Goal: Task Accomplishment & Management: Manage account settings

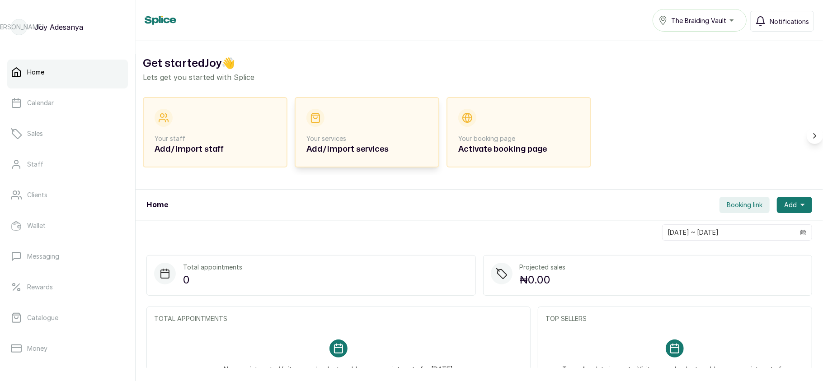
click at [360, 143] on p "Your services" at bounding box center [366, 138] width 121 height 9
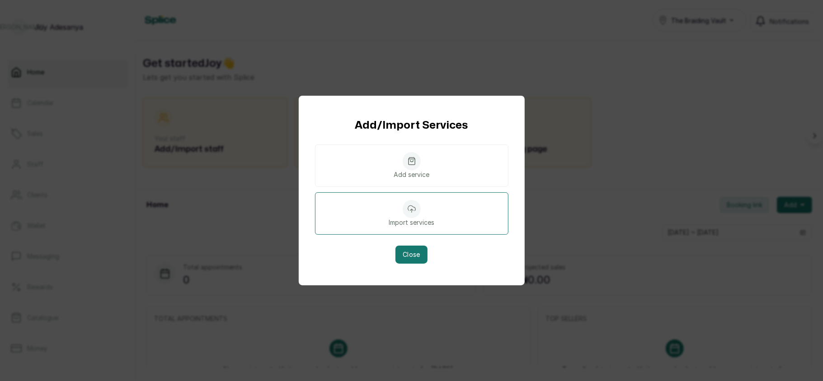
click at [412, 215] on div at bounding box center [411, 209] width 18 height 18
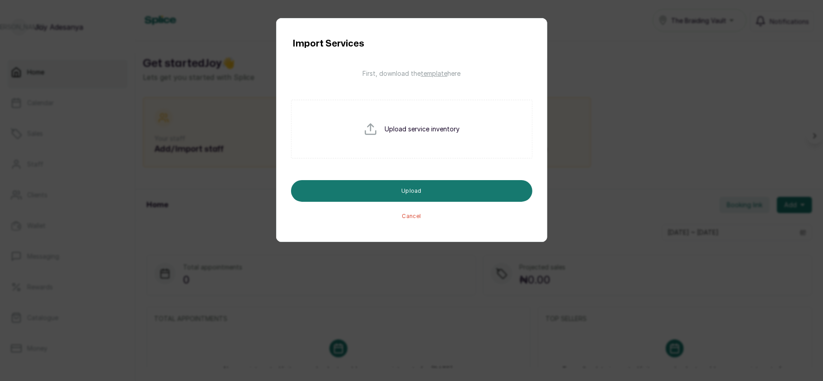
click at [409, 125] on input "file" at bounding box center [392, 143] width 58 height 43
type input "C:\fakepath\Braiding vault service (splice) - service_import_template (7) (1).c…"
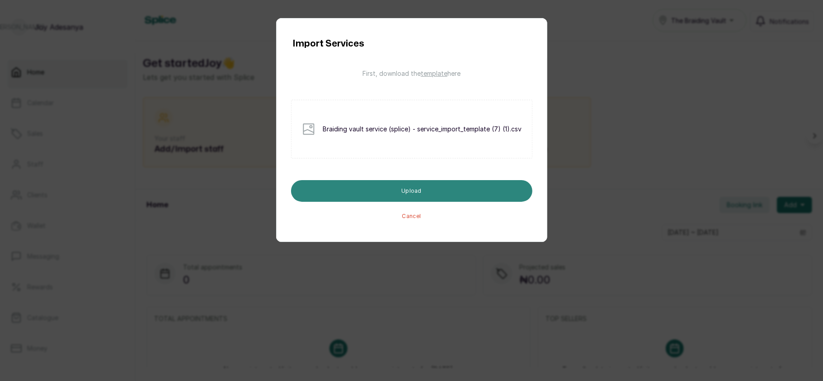
click at [417, 188] on button "Upload" at bounding box center [411, 191] width 241 height 22
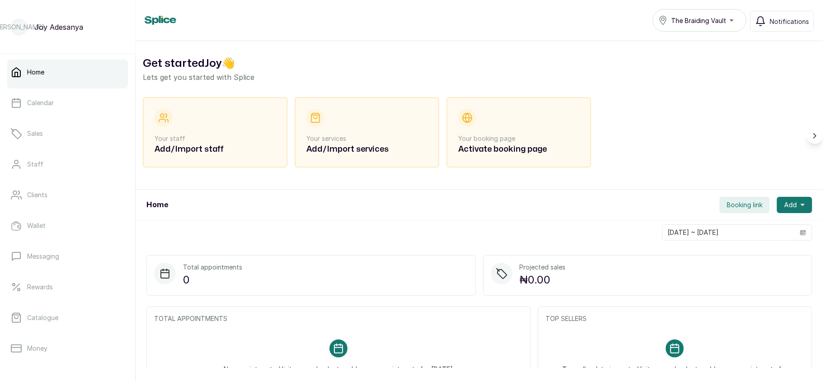
click at [696, 22] on span "The Braiding Vault" at bounding box center [698, 20] width 55 height 9
click at [84, 320] on link "Catalogue" at bounding box center [67, 317] width 121 height 25
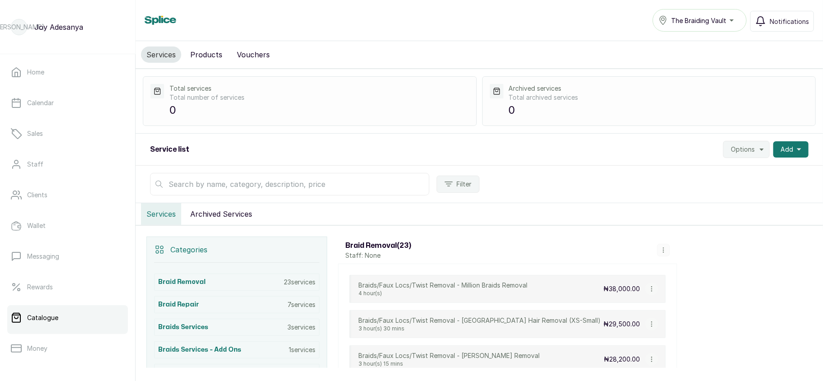
click at [200, 48] on button "Products" at bounding box center [206, 55] width 43 height 16
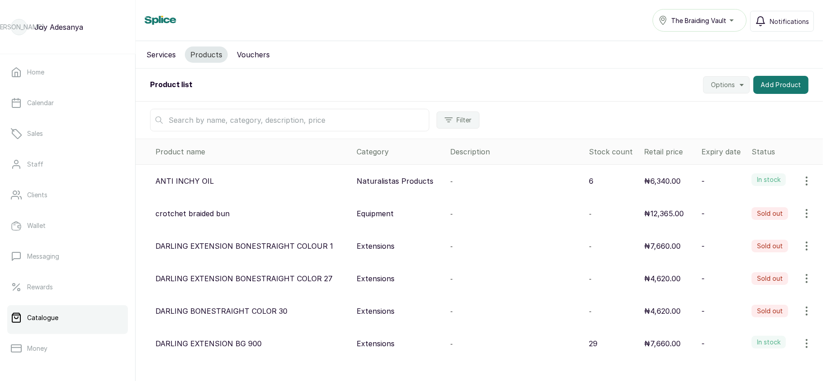
click at [161, 52] on button "Services" at bounding box center [161, 55] width 40 height 16
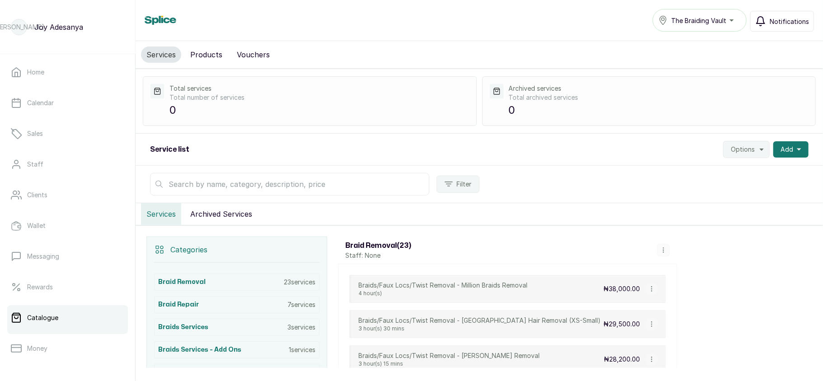
click at [777, 21] on span "Notifications" at bounding box center [788, 21] width 39 height 9
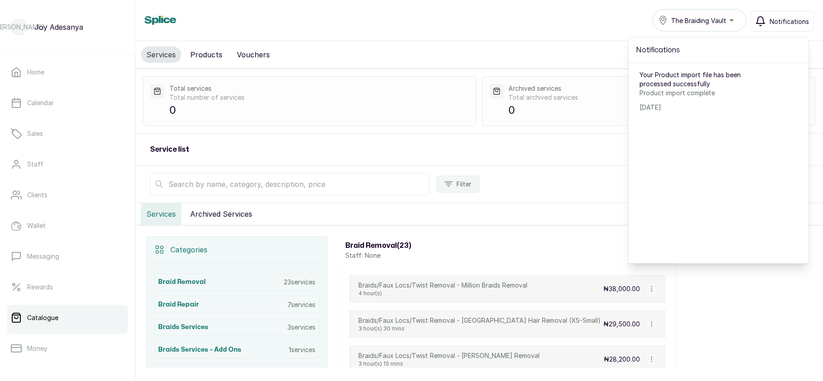
click at [777, 21] on span "Notifications" at bounding box center [788, 21] width 39 height 9
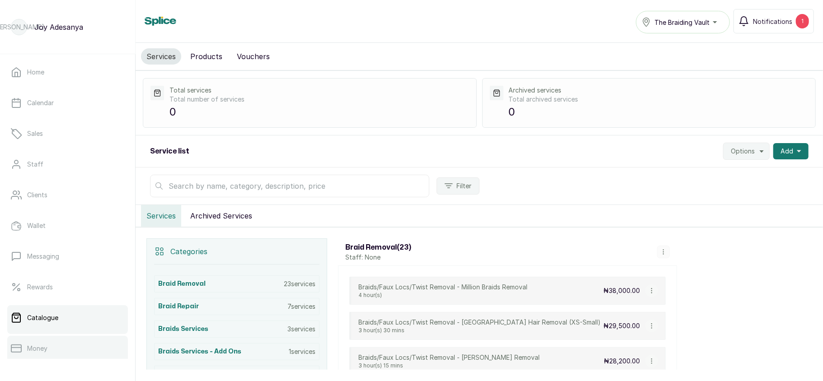
scroll to position [131, 0]
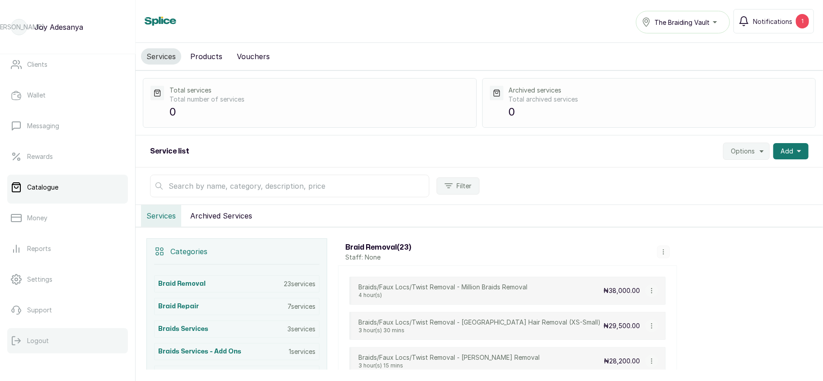
click at [61, 337] on button "Logout" at bounding box center [67, 340] width 121 height 25
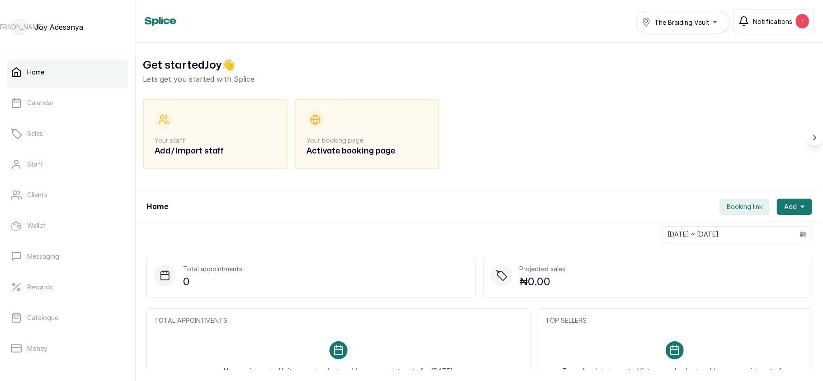
click at [770, 23] on span "Notifications" at bounding box center [772, 21] width 39 height 9
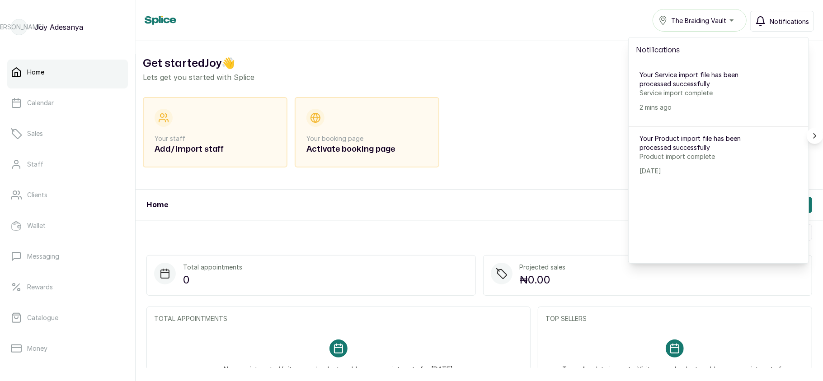
click at [770, 23] on span "Notifications" at bounding box center [788, 21] width 39 height 9
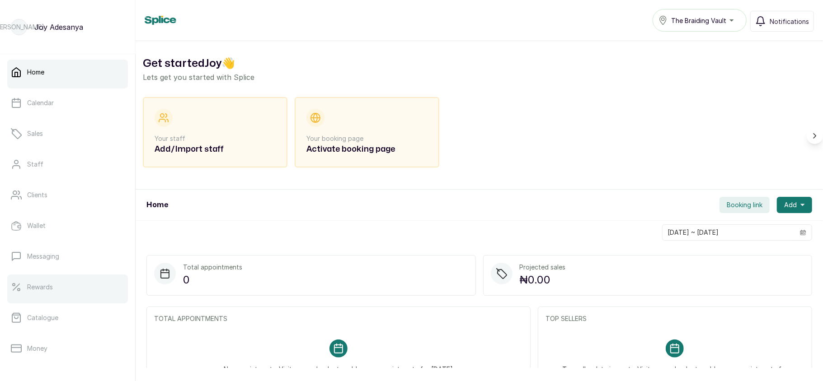
scroll to position [131, 0]
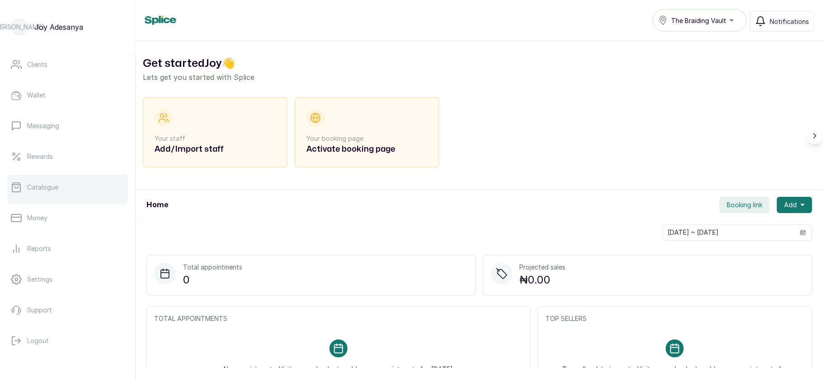
click at [81, 194] on link "Catalogue" at bounding box center [67, 187] width 121 height 25
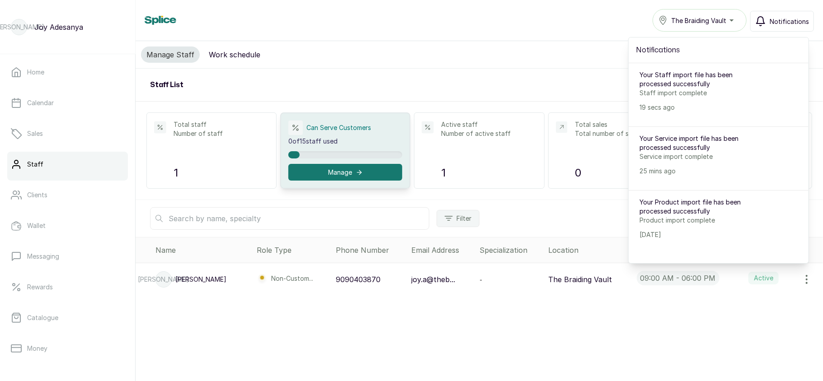
click at [772, 24] on span "Notifications" at bounding box center [788, 21] width 39 height 9
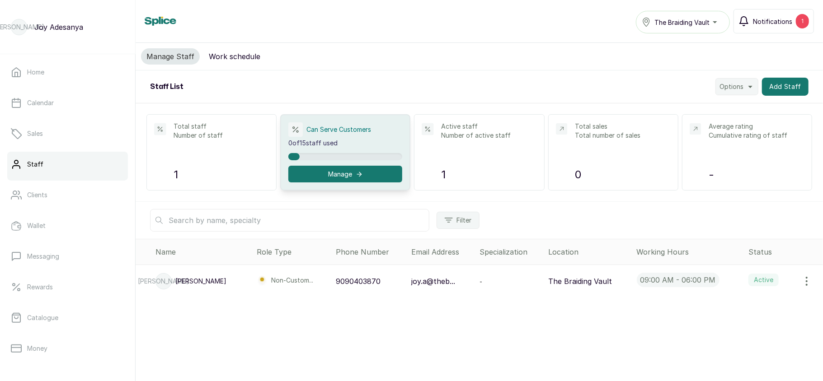
click at [745, 17] on icon "button" at bounding box center [743, 21] width 8 height 9
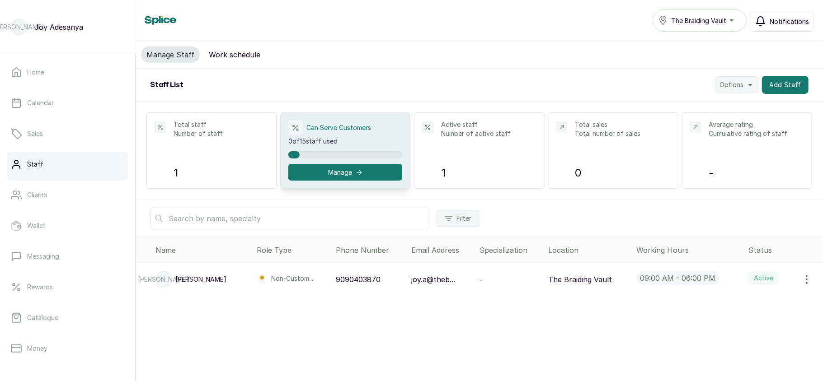
click at [745, 17] on button "The Braiding Vault" at bounding box center [699, 20] width 94 height 23
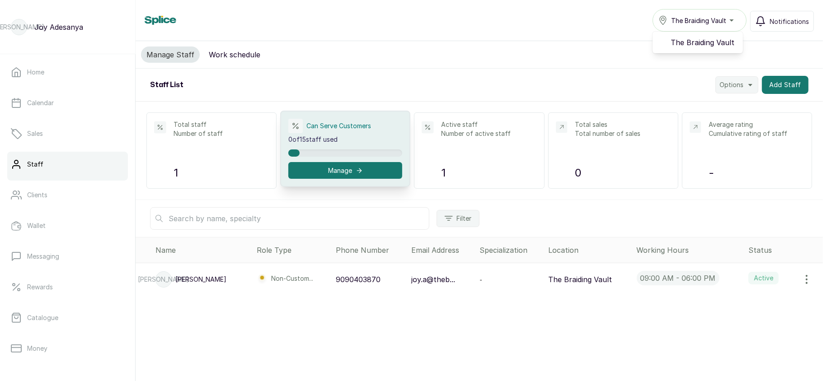
click at [324, 140] on p "0 of 15 staff used" at bounding box center [345, 139] width 114 height 9
click at [337, 172] on button "Manage" at bounding box center [345, 170] width 114 height 17
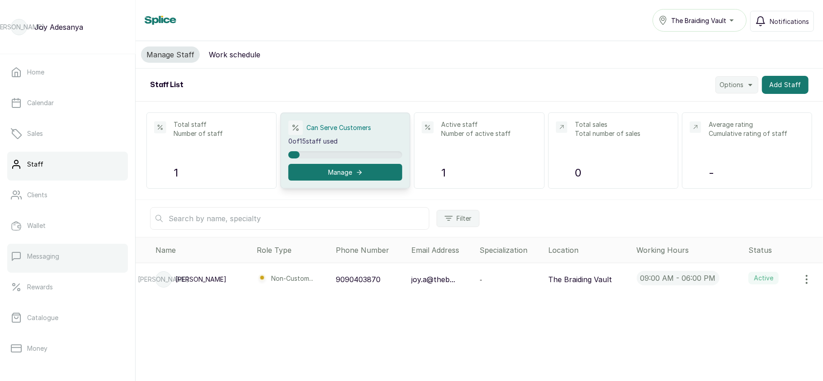
scroll to position [131, 0]
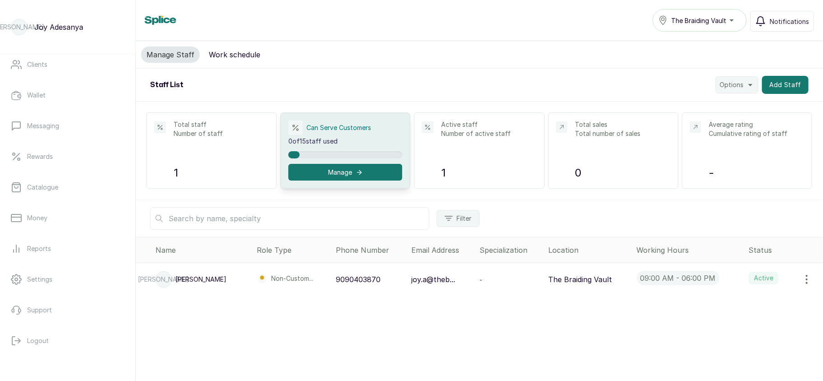
click at [33, 354] on nav "Home Calendar Sales Staff Clients Wallet Messaging Rewards Catalogue Money Repo…" at bounding box center [67, 141] width 121 height 435
click at [54, 335] on button "Logout" at bounding box center [67, 340] width 121 height 25
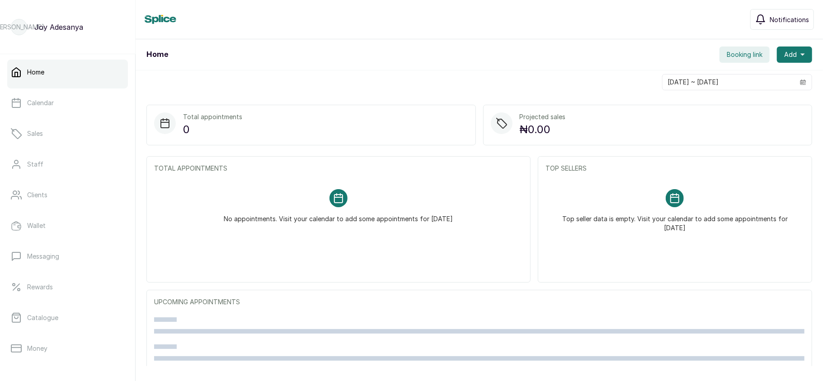
click at [792, 19] on span "Notifications" at bounding box center [788, 19] width 39 height 9
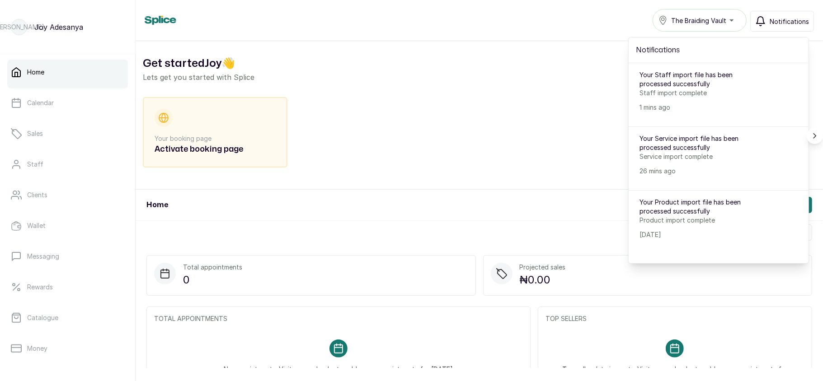
click at [792, 19] on span "Notifications" at bounding box center [788, 21] width 39 height 9
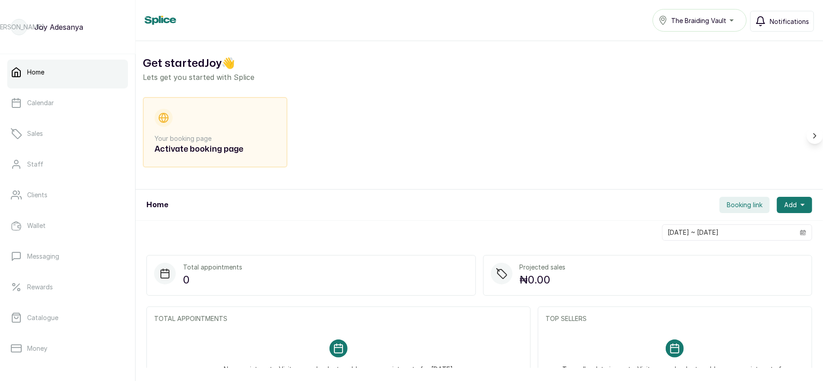
click at [792, 19] on span "Notifications" at bounding box center [788, 21] width 39 height 9
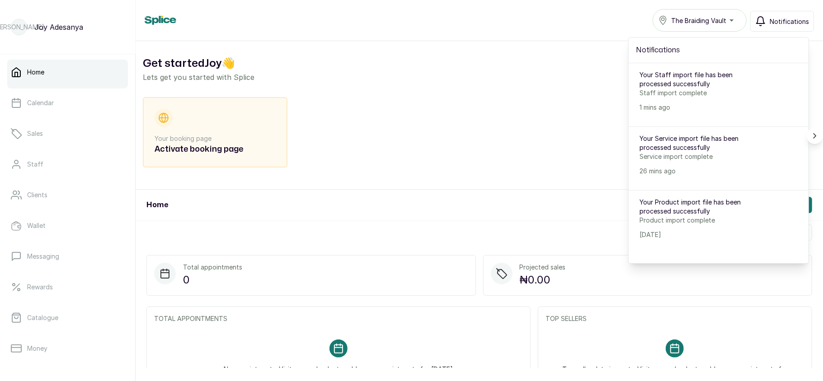
click at [792, 19] on span "Notifications" at bounding box center [788, 21] width 39 height 9
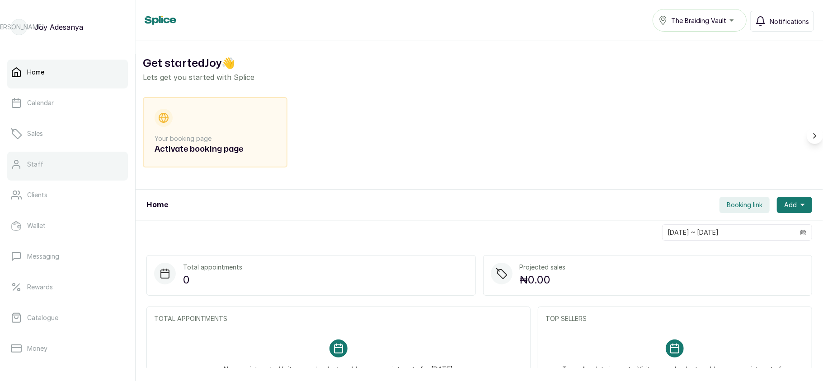
click at [38, 163] on p "Staff" at bounding box center [35, 164] width 16 height 9
